Goal: Navigation & Orientation: Find specific page/section

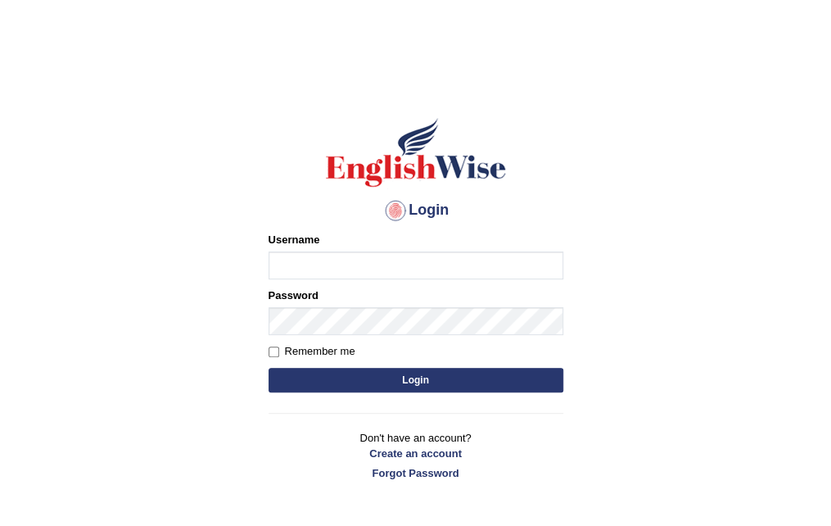
type input "Nomz1986"
click at [395, 378] on button "Login" at bounding box center [415, 380] width 295 height 25
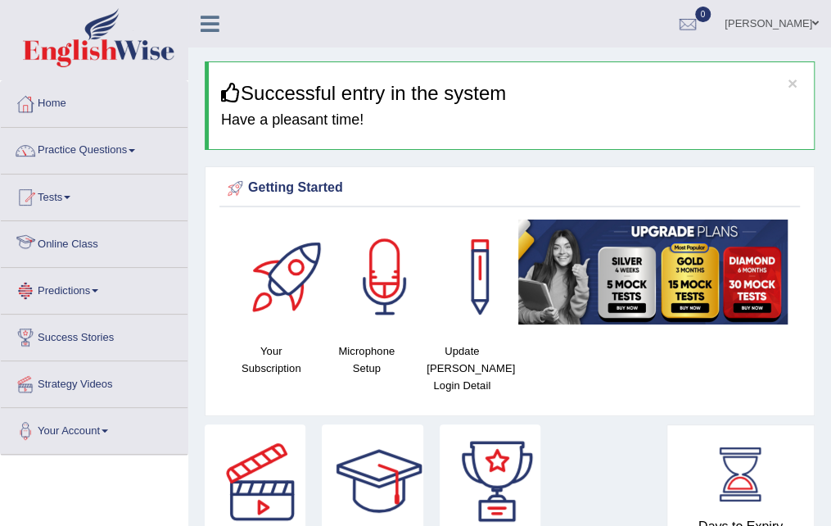
click at [105, 246] on link "Online Class" at bounding box center [94, 241] width 187 height 41
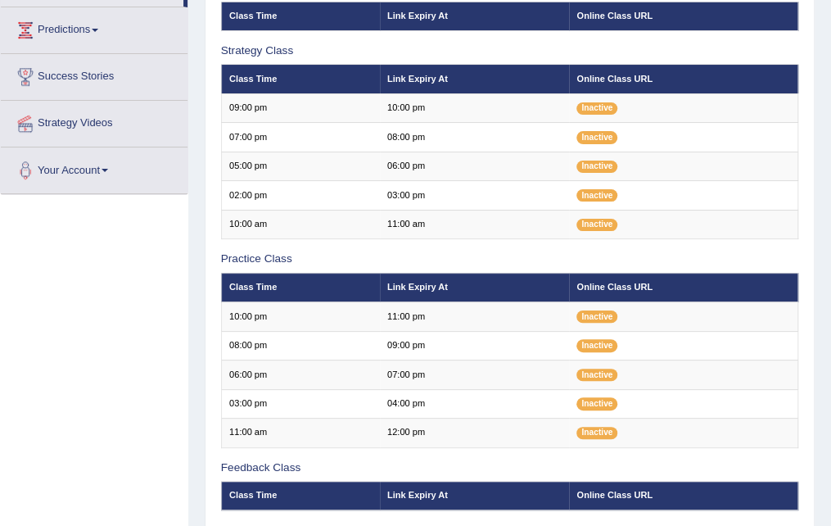
scroll to position [262, 0]
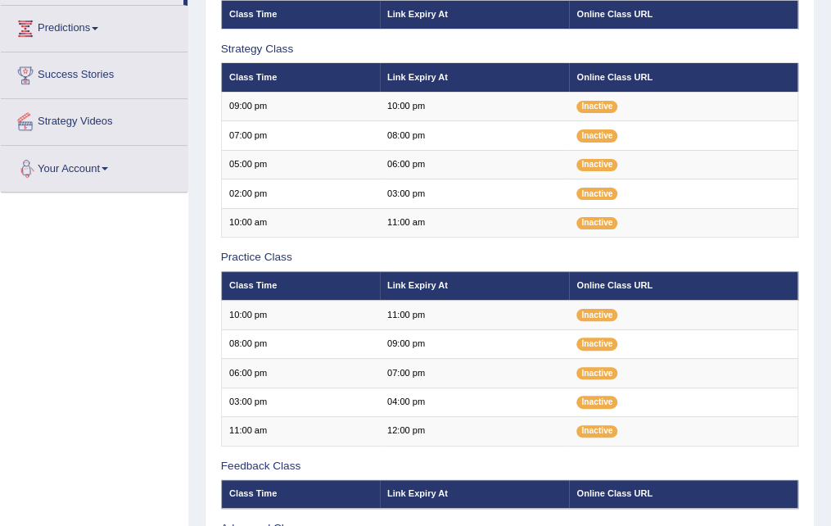
click at [108, 169] on link "Your Account" at bounding box center [94, 166] width 187 height 41
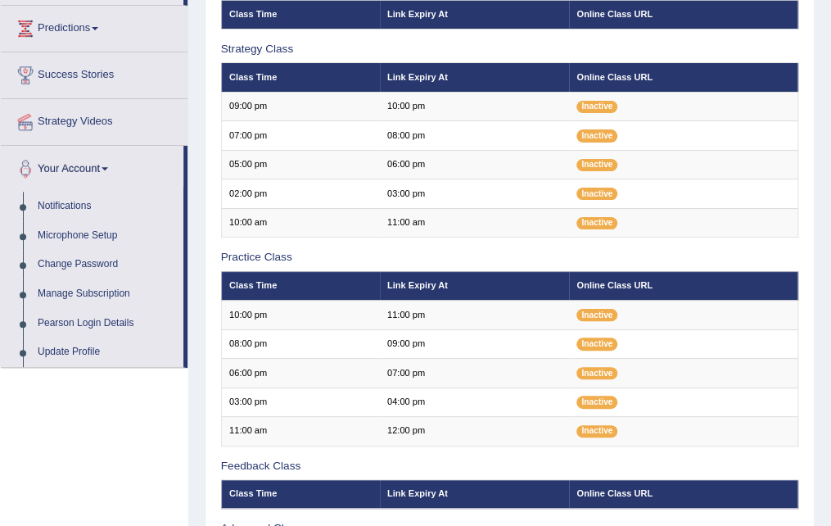
click at [141, 371] on div "Toggle navigation Home Practice Questions Speaking Practice Read Aloud Repeat S…" at bounding box center [415, 221] width 831 height 967
click at [109, 162] on link "Your Account" at bounding box center [92, 166] width 183 height 41
